Goal: Task Accomplishment & Management: Use online tool/utility

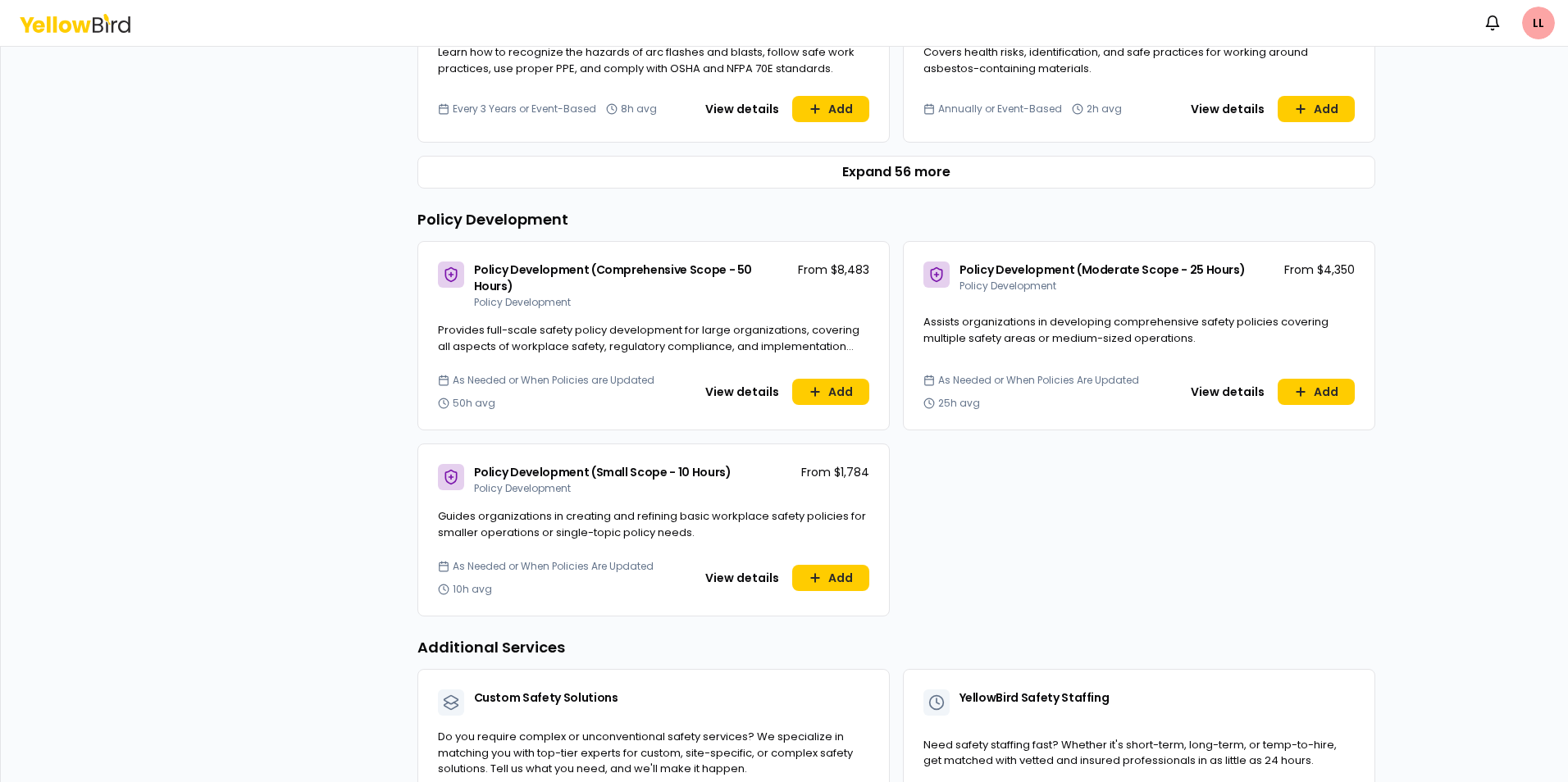
scroll to position [787, 0]
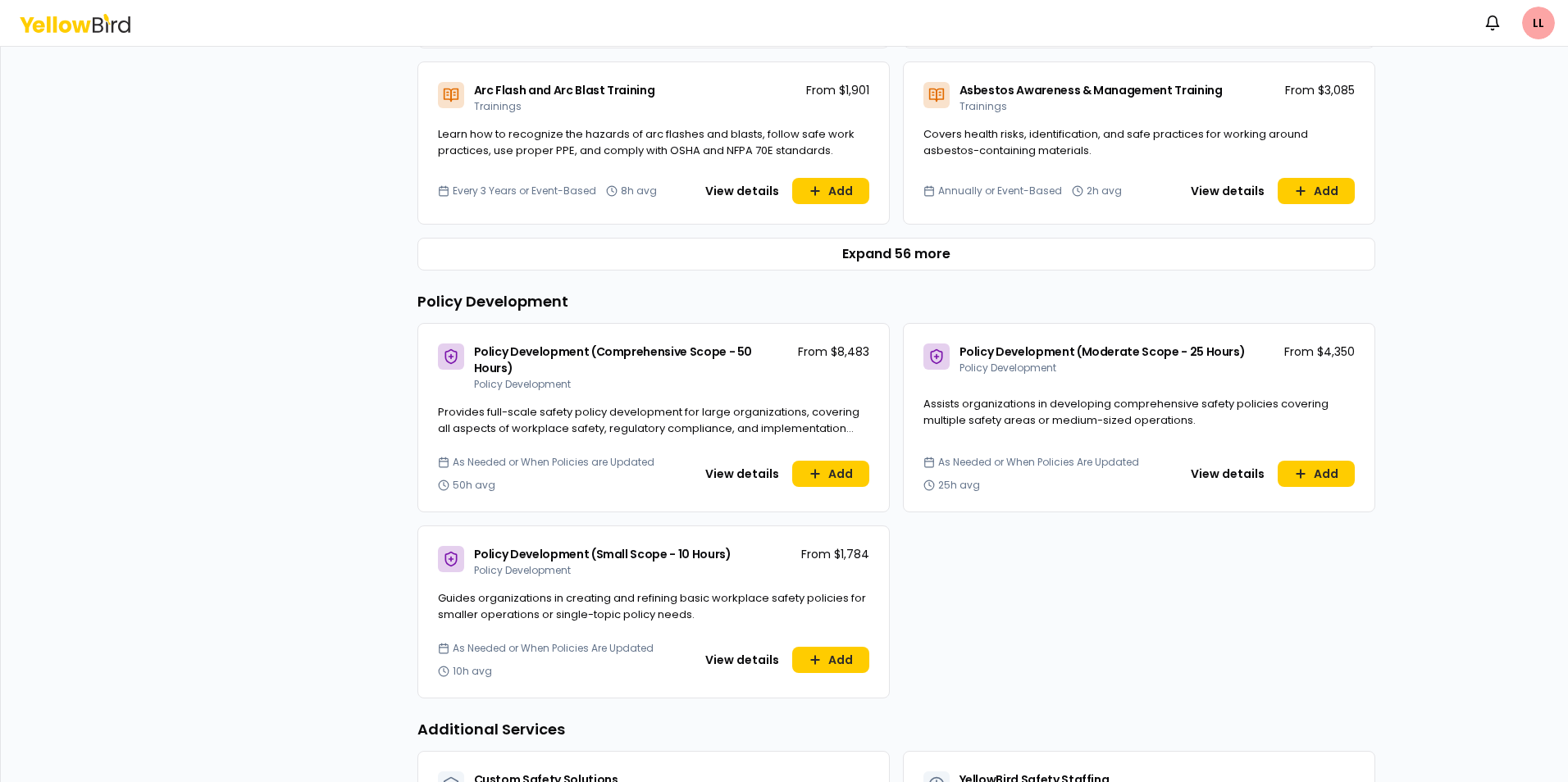
click at [885, 247] on button "Expand 56 more" at bounding box center [897, 254] width 958 height 33
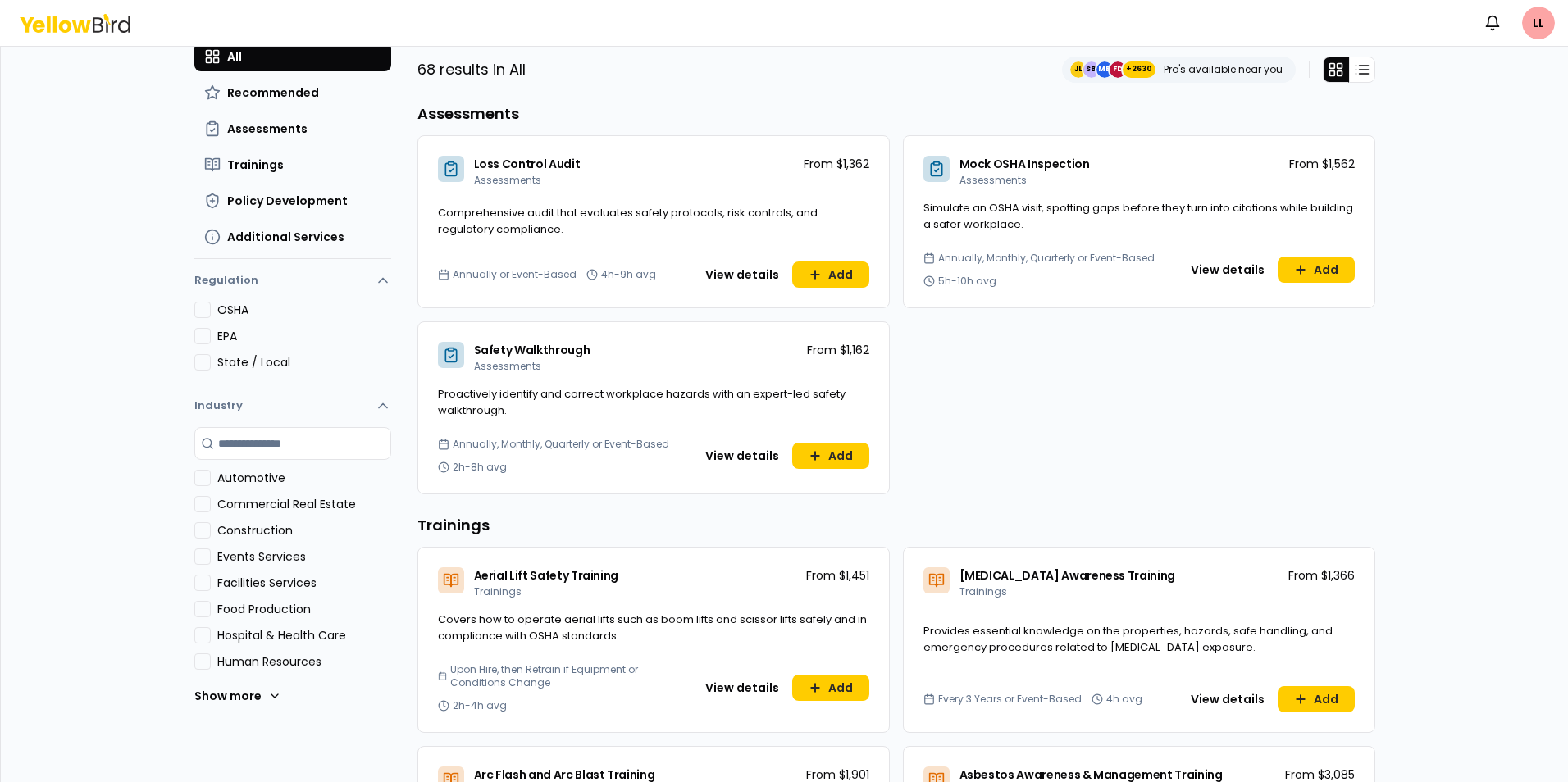
scroll to position [0, 0]
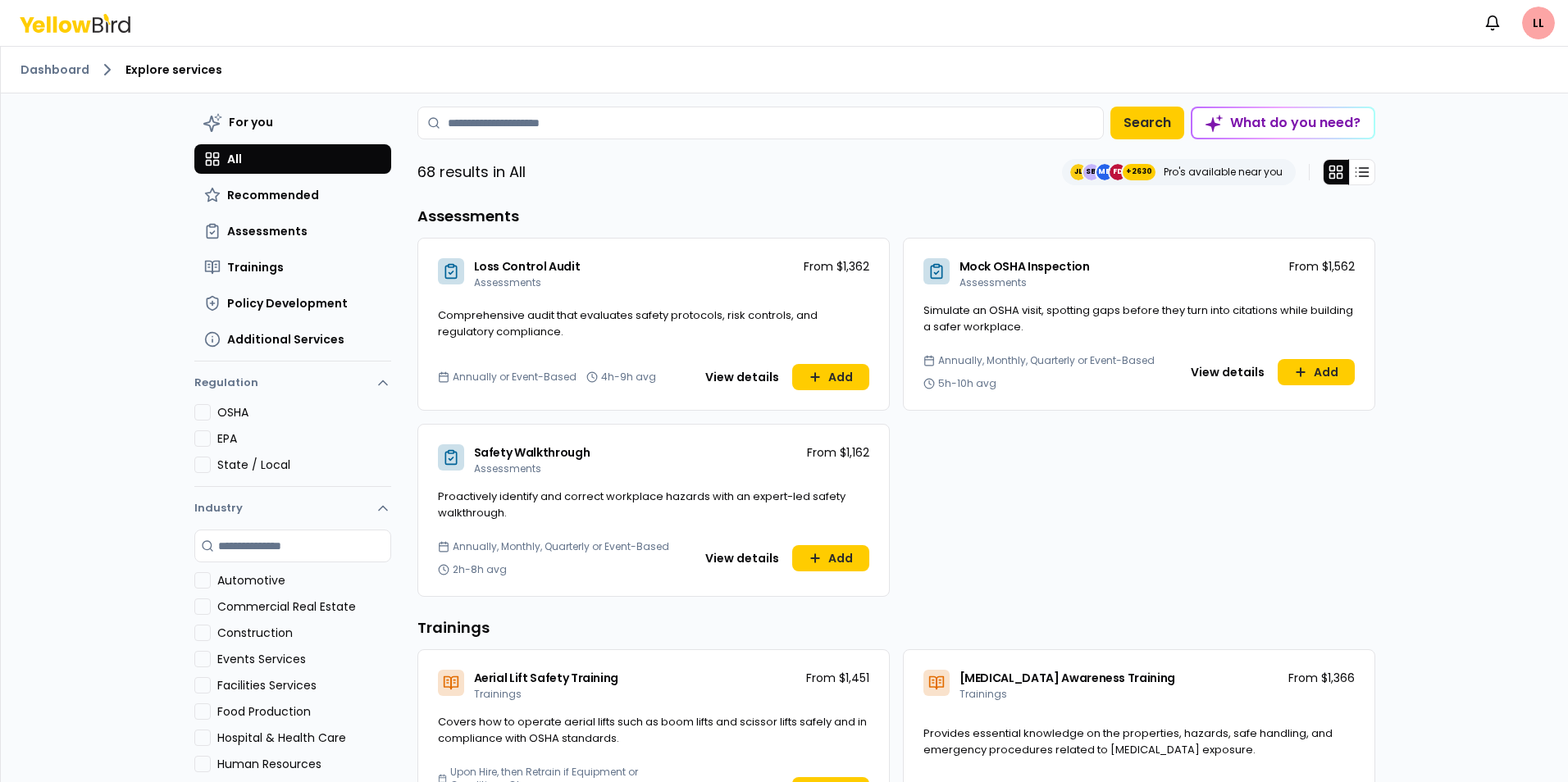
click at [277, 227] on span "Assessments" at bounding box center [267, 231] width 81 height 16
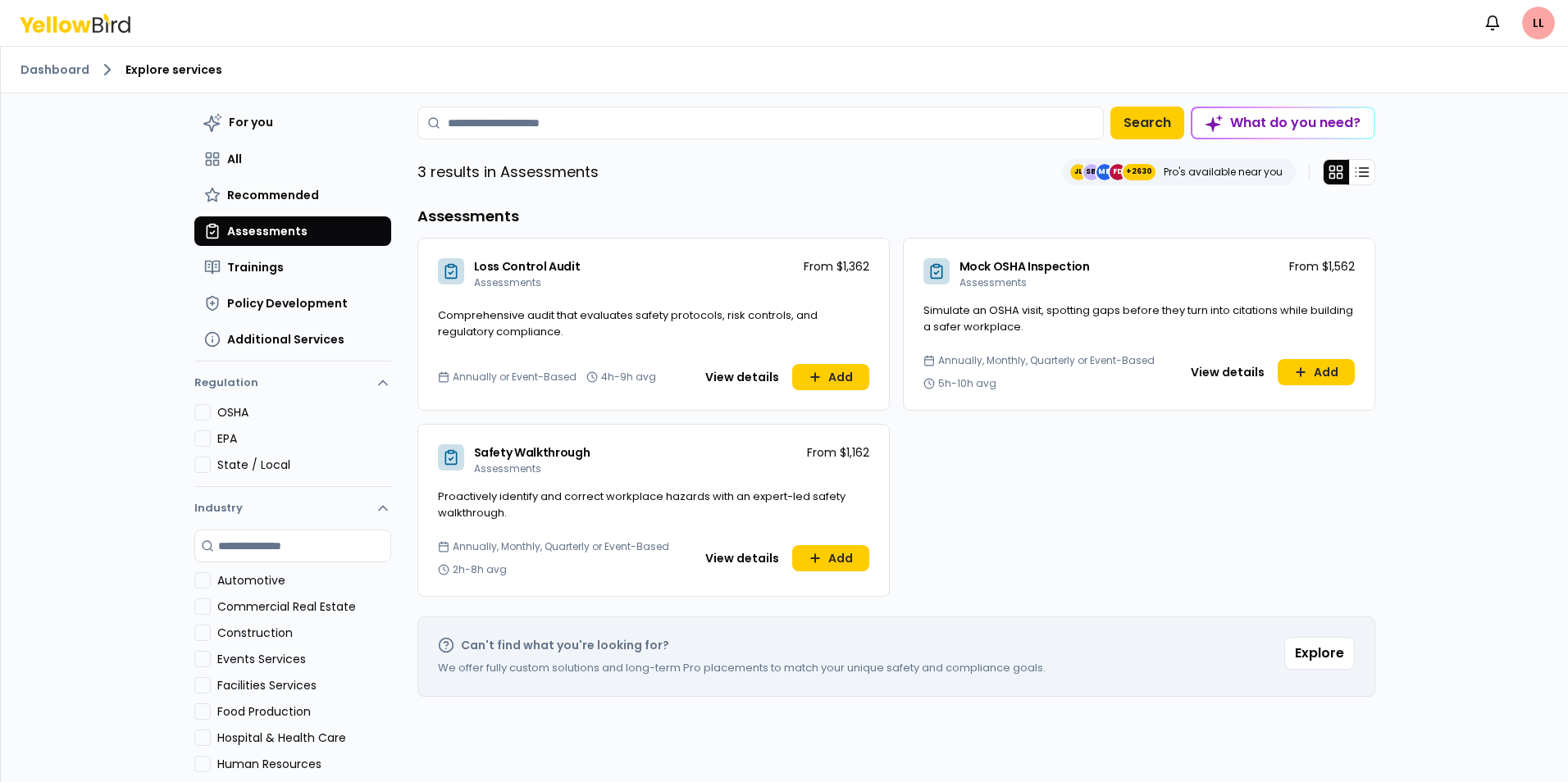
click at [262, 339] on span "Additional Services" at bounding box center [285, 339] width 117 height 16
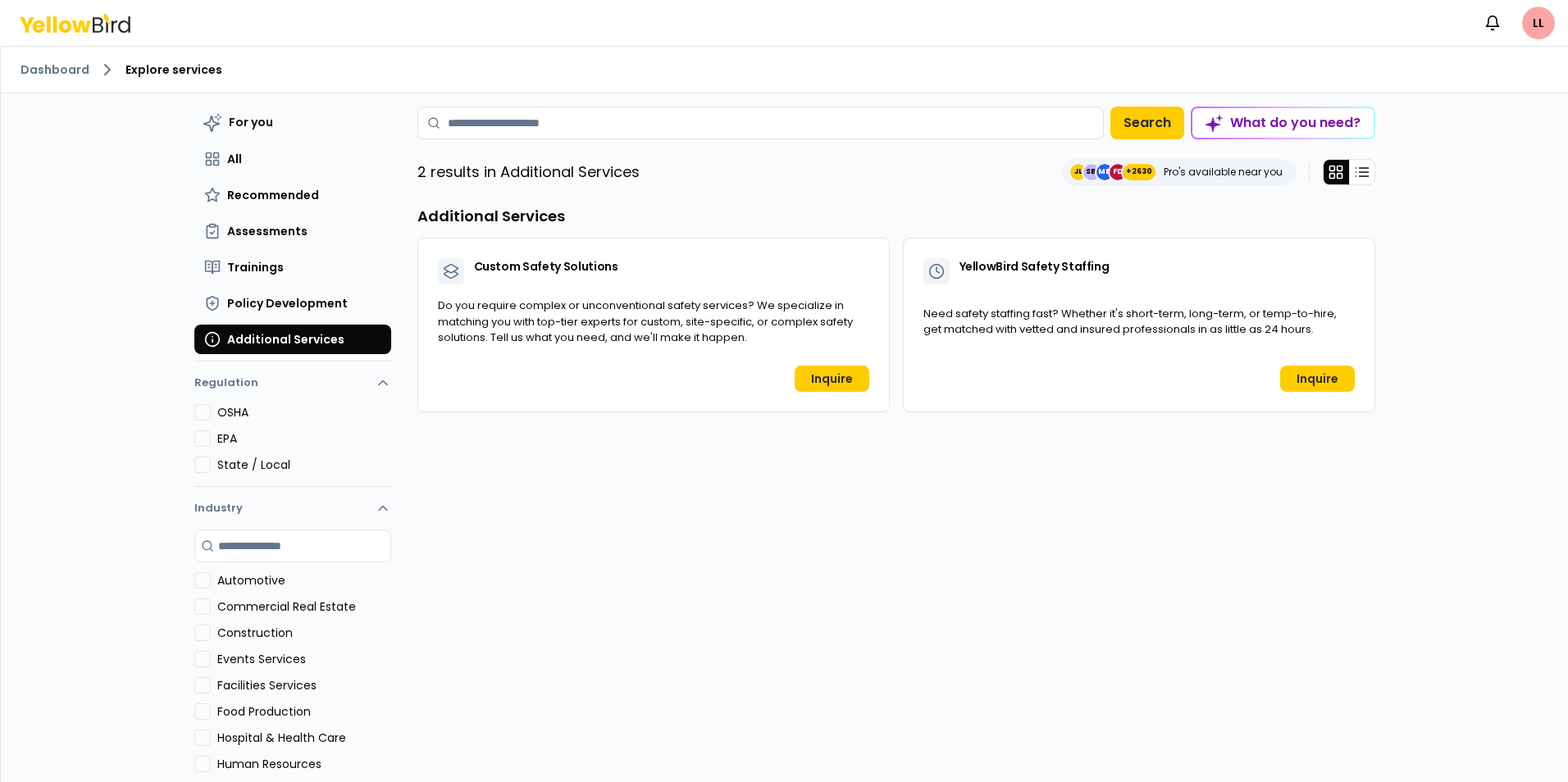
click at [46, 69] on link "Dashboard" at bounding box center [55, 70] width 69 height 16
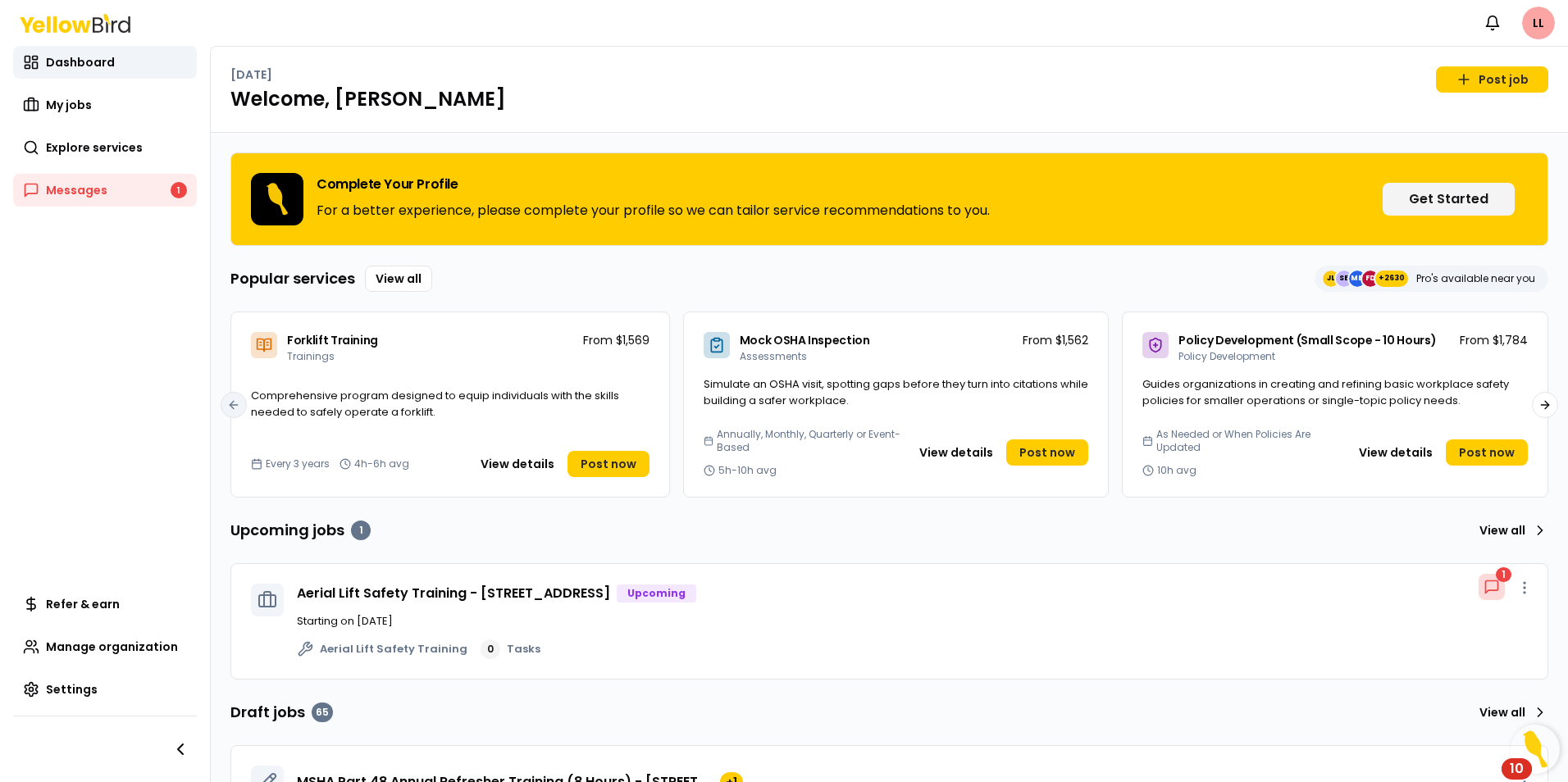
click at [393, 275] on link "View all" at bounding box center [398, 279] width 67 height 26
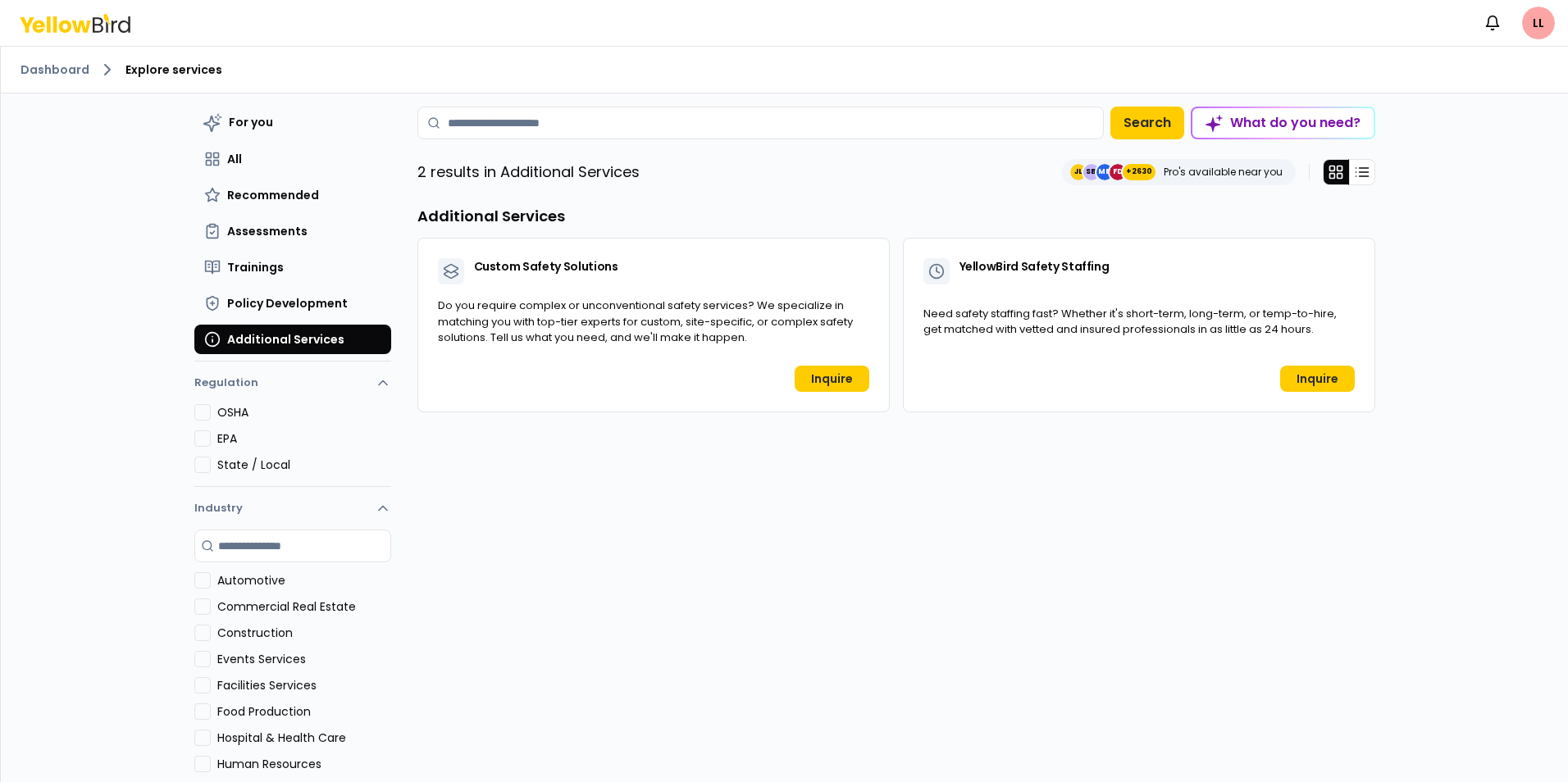
click at [220, 148] on button "All" at bounding box center [292, 159] width 197 height 30
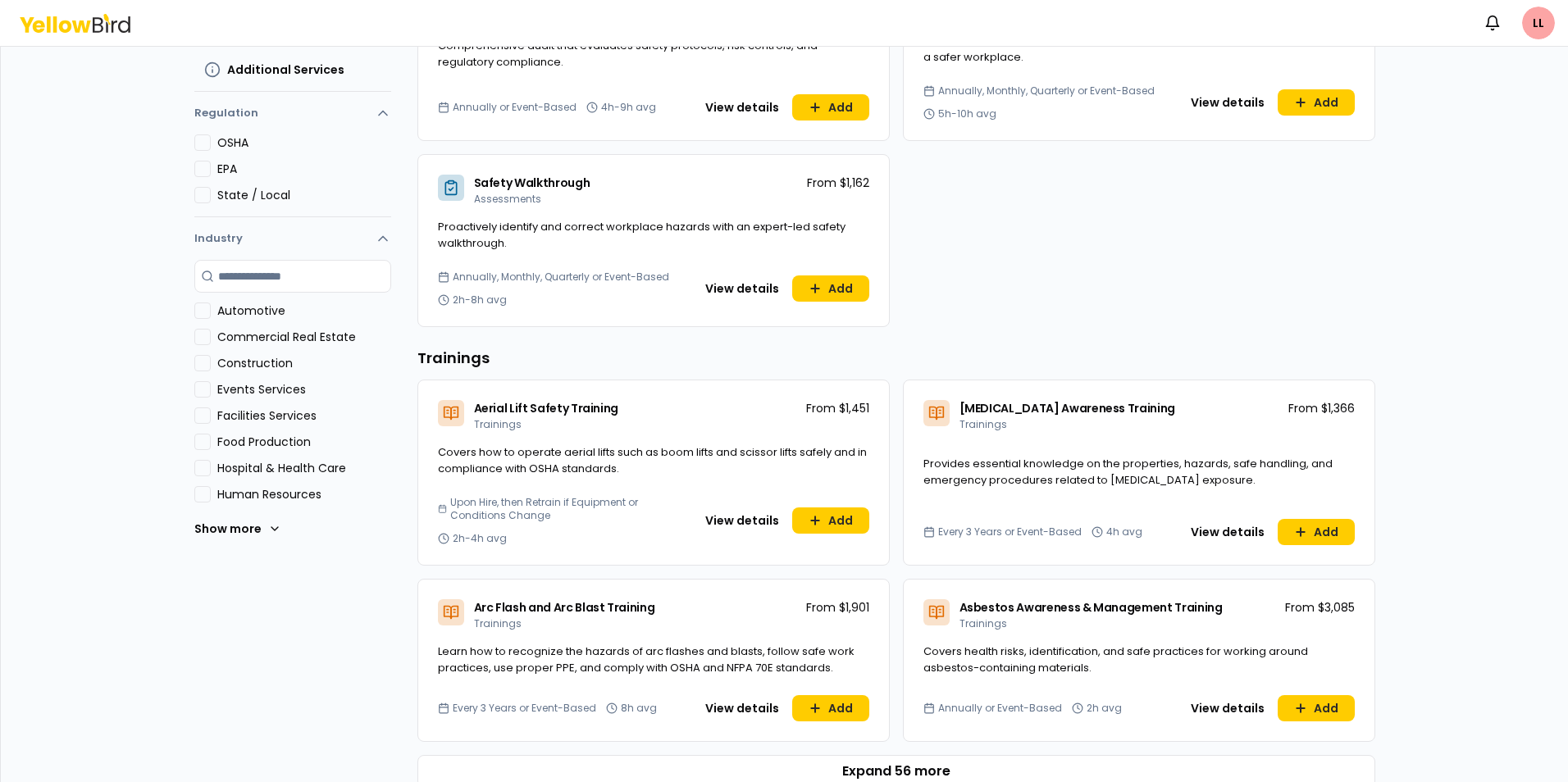
scroll to position [377, 0]
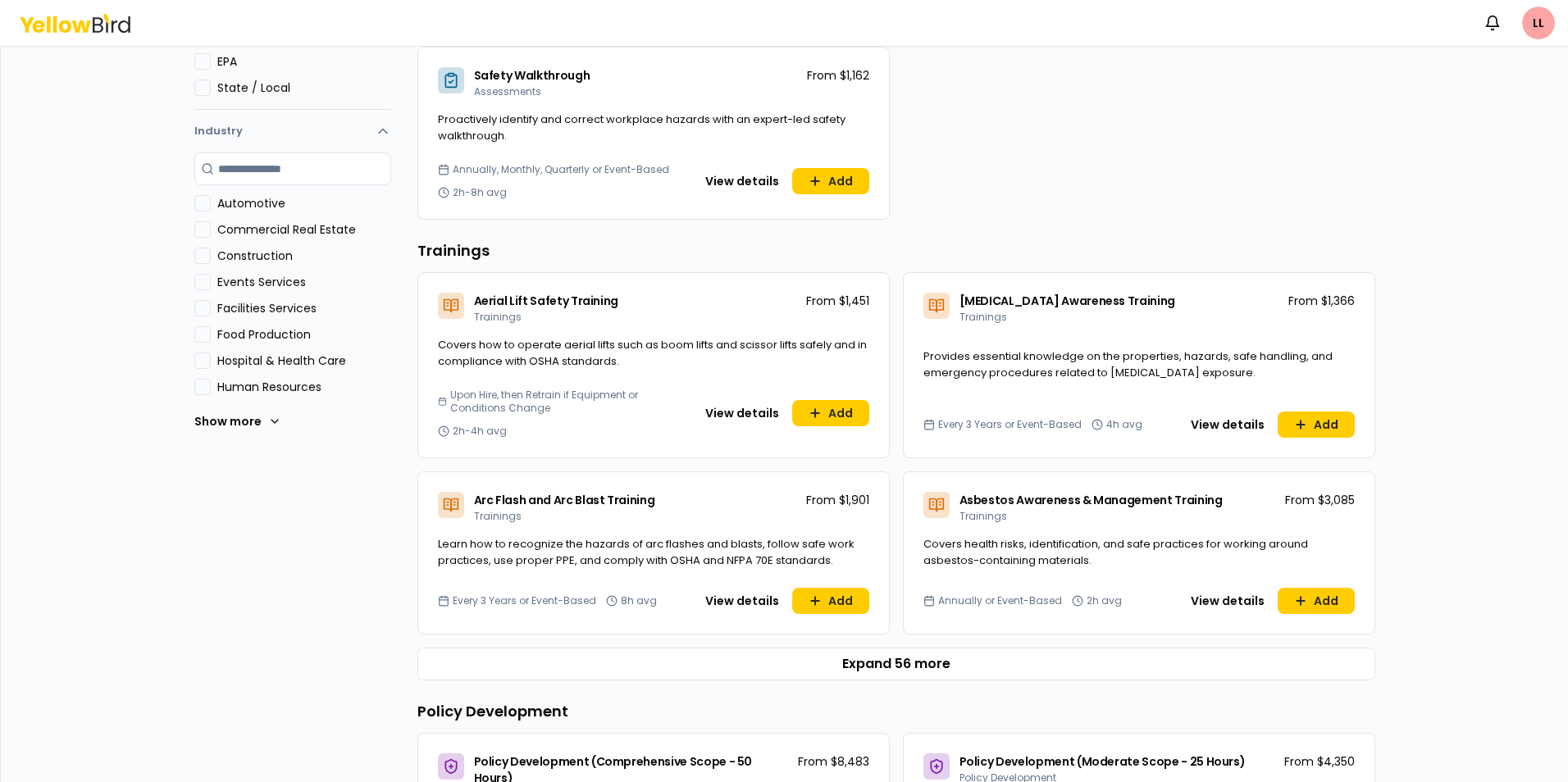
click at [900, 660] on button "Expand 56 more" at bounding box center [897, 664] width 958 height 33
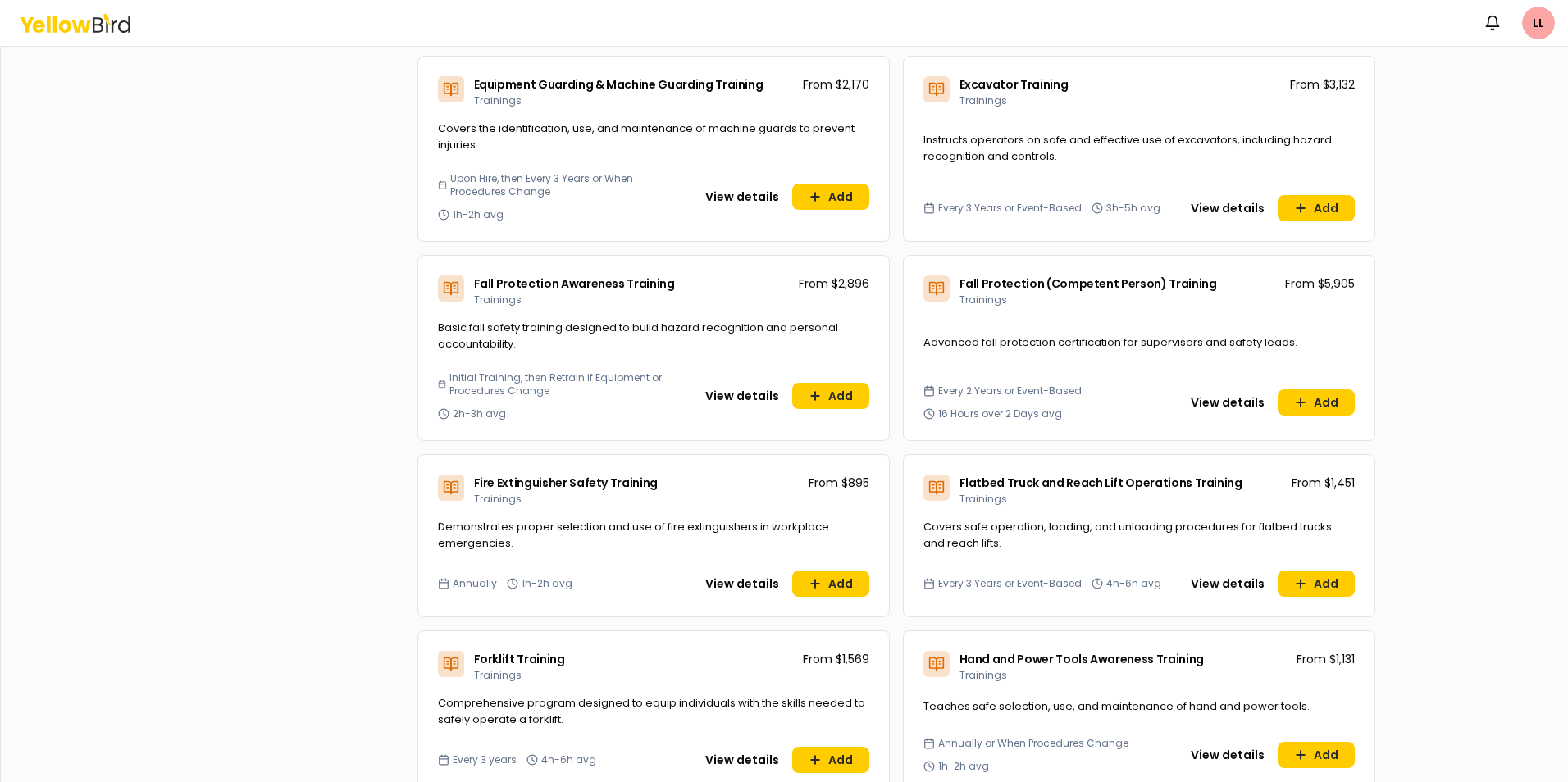
scroll to position [1935, 0]
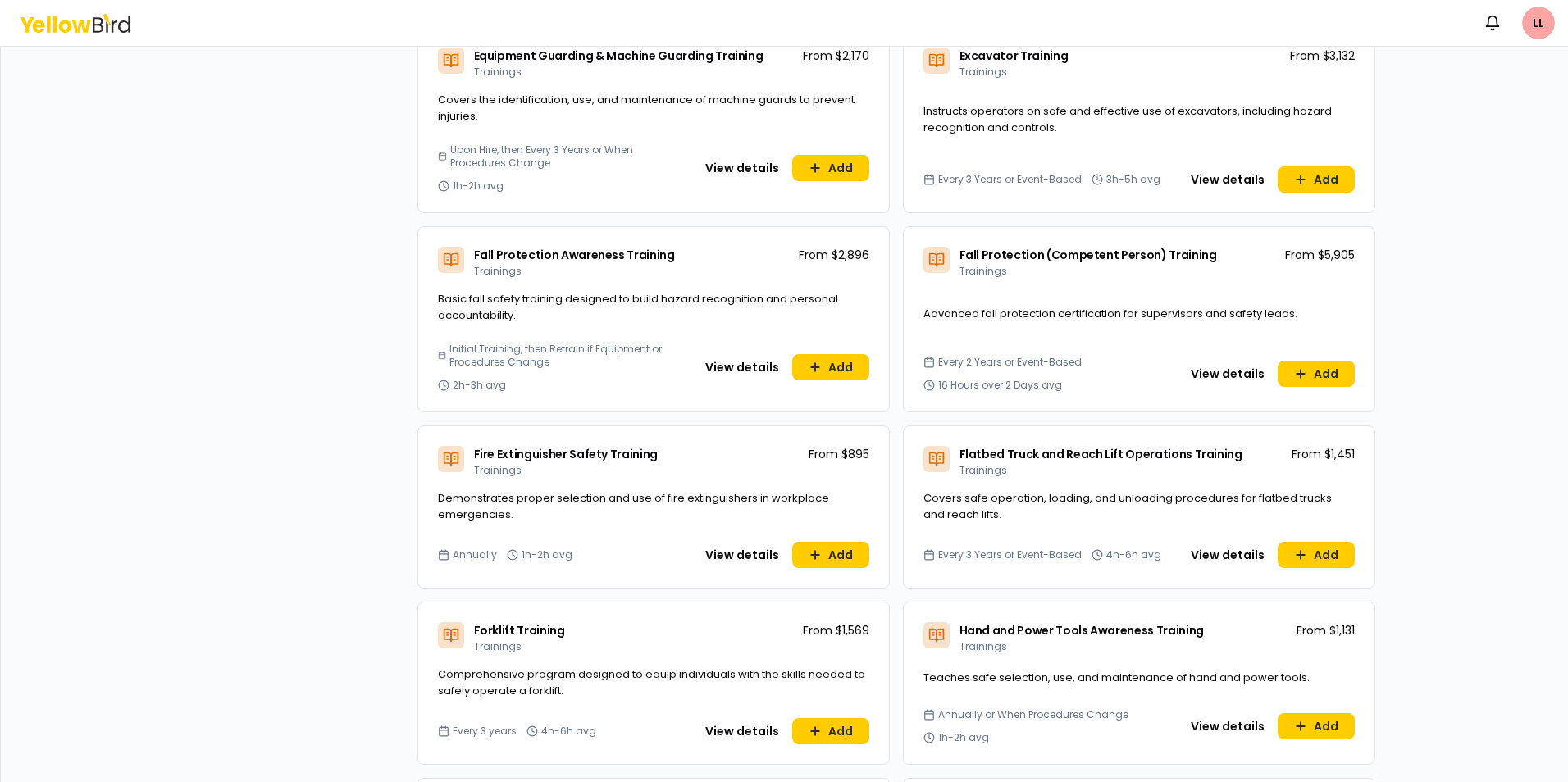
click at [735, 727] on button "View details" at bounding box center [742, 731] width 93 height 26
